Goal: Task Accomplishment & Management: Use online tool/utility

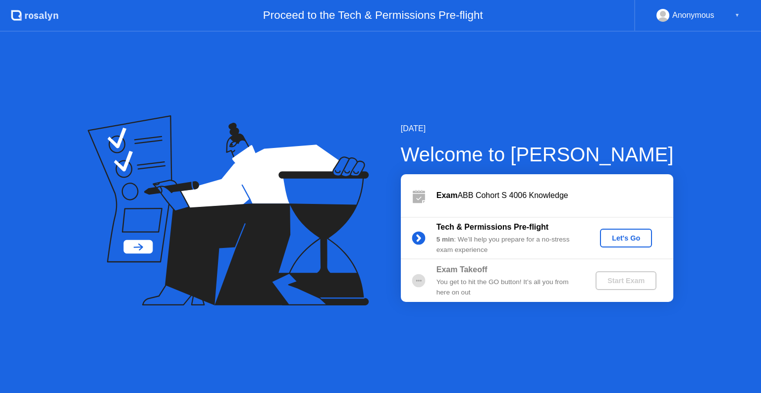
click at [630, 241] on div "Let's Go" at bounding box center [626, 238] width 44 height 8
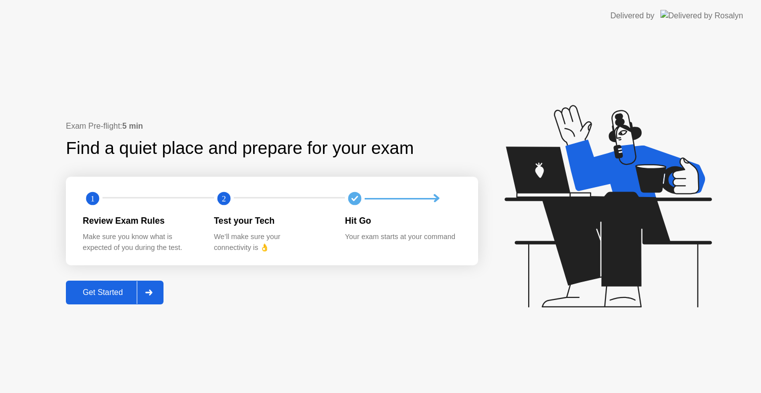
click at [104, 289] on div "Get Started" at bounding box center [103, 292] width 68 height 9
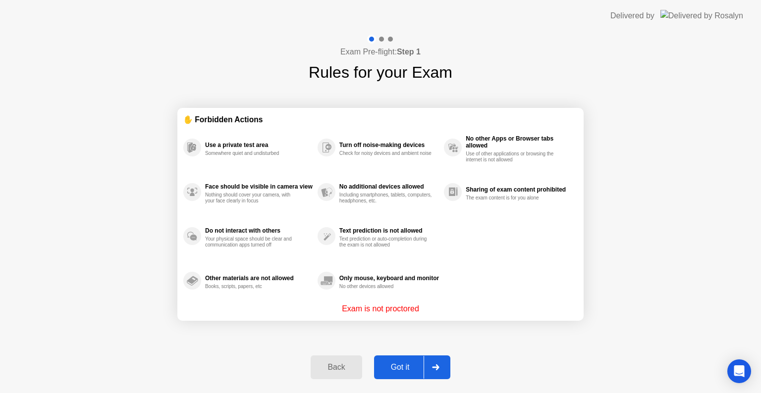
click at [412, 368] on div "Got it" at bounding box center [400, 367] width 47 height 9
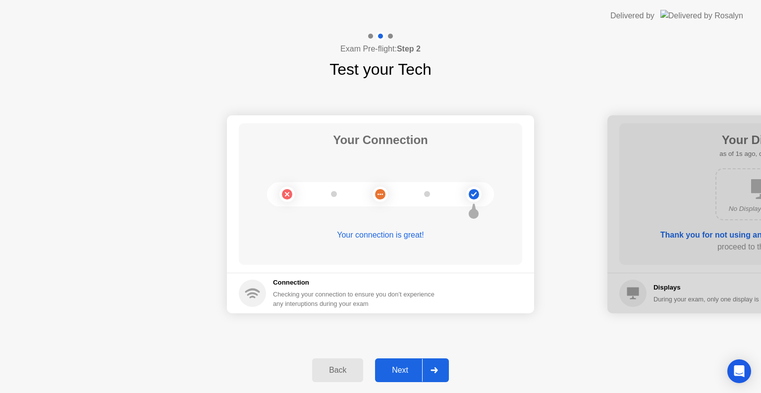
click at [414, 372] on div "Next" at bounding box center [400, 370] width 44 height 9
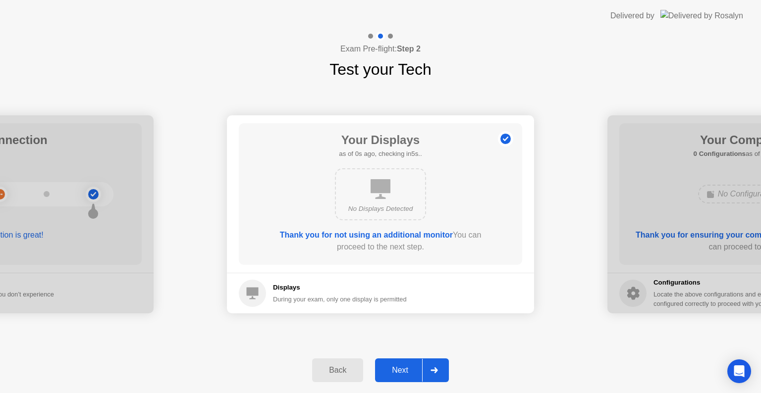
click at [414, 373] on div "Next" at bounding box center [400, 370] width 44 height 9
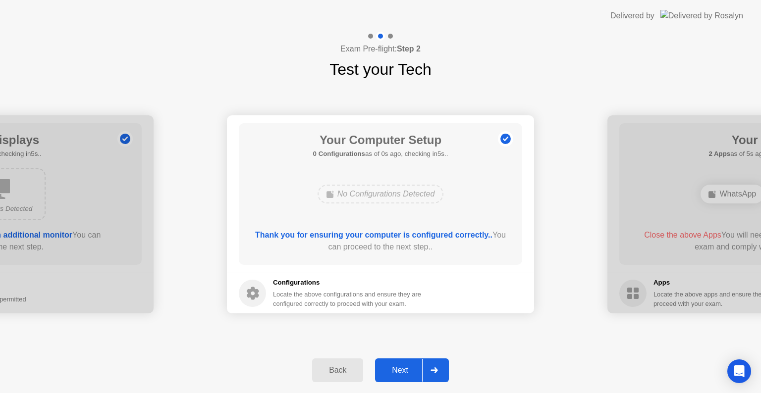
click at [416, 372] on div "Next" at bounding box center [400, 370] width 44 height 9
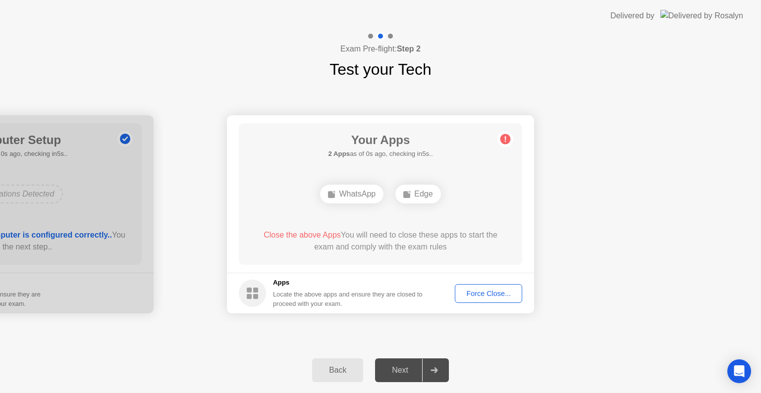
click at [495, 290] on div "Force Close..." at bounding box center [488, 294] width 60 height 8
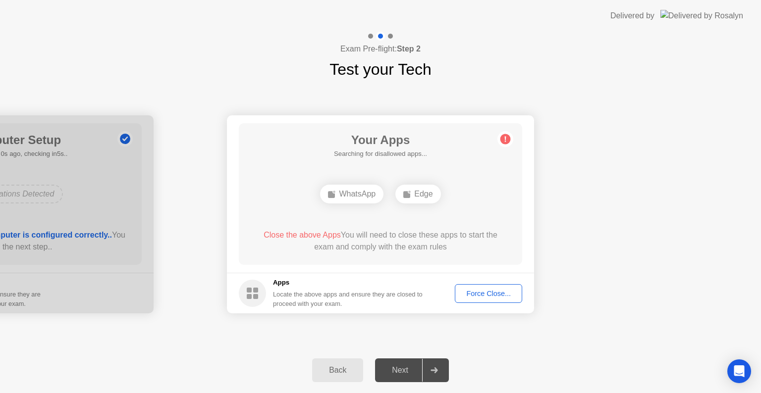
click at [507, 295] on div "Force Close..." at bounding box center [488, 294] width 60 height 8
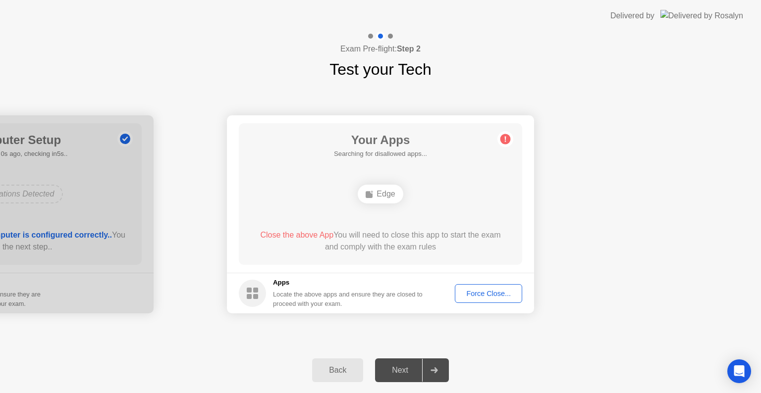
click at [483, 296] on div "Force Close..." at bounding box center [488, 294] width 60 height 8
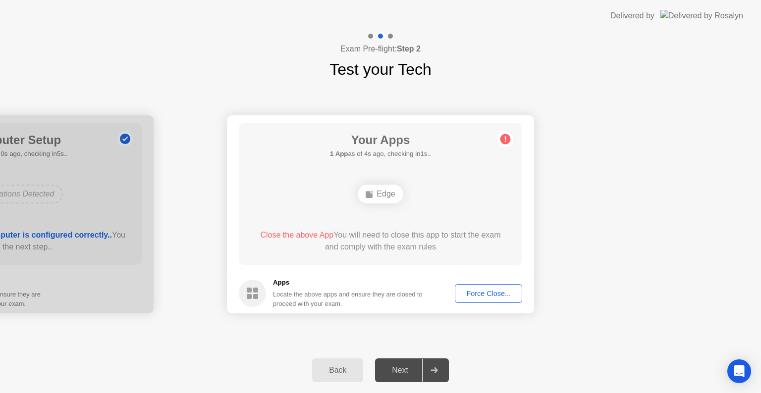
click at [488, 299] on button "Force Close..." at bounding box center [488, 293] width 67 height 19
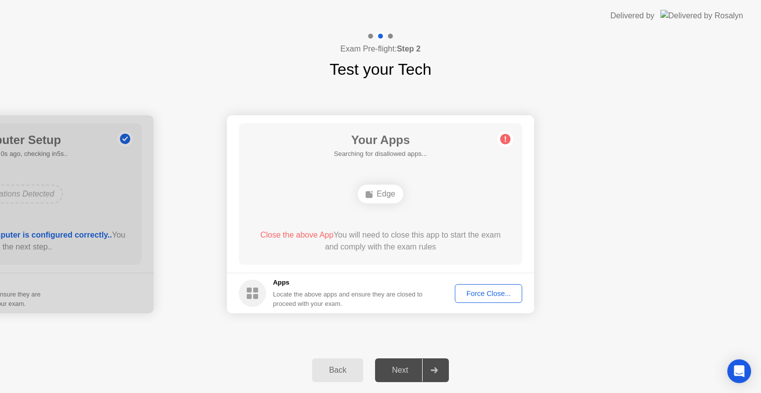
click at [546, 353] on div "Back Next" at bounding box center [380, 371] width 761 height 46
click at [489, 297] on div "Force Close..." at bounding box center [488, 294] width 60 height 8
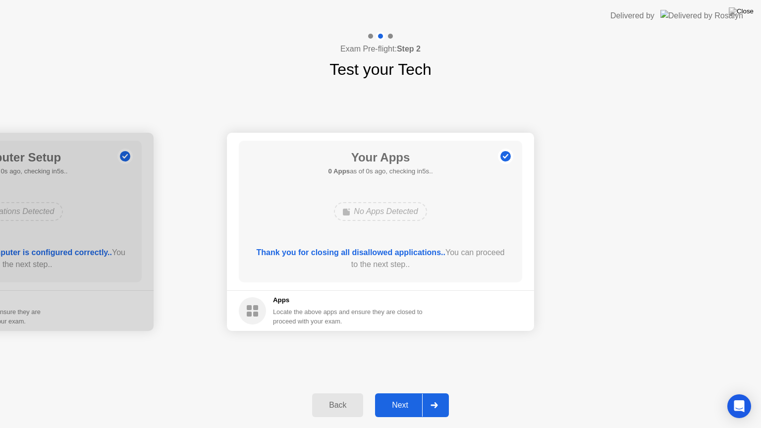
click at [398, 393] on button "Next" at bounding box center [412, 405] width 74 height 24
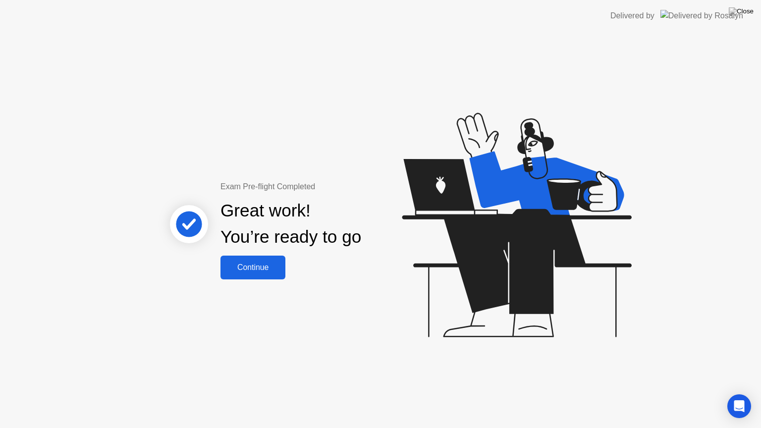
click at [277, 263] on div "Continue" at bounding box center [252, 267] width 59 height 9
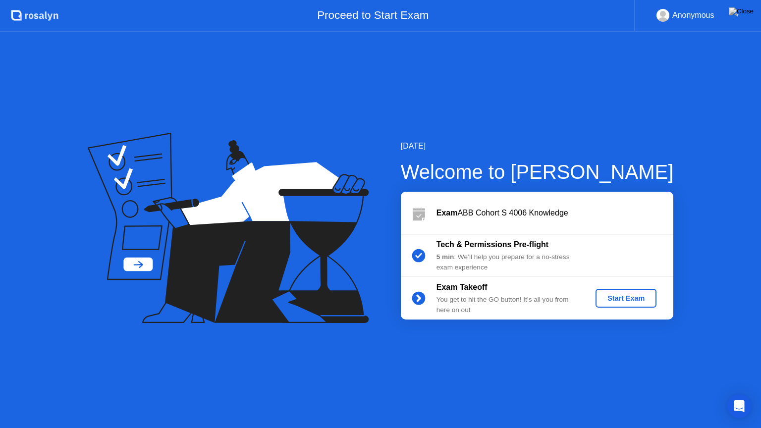
click at [636, 296] on div "Start Exam" at bounding box center [625, 298] width 53 height 8
